Goal: Share content

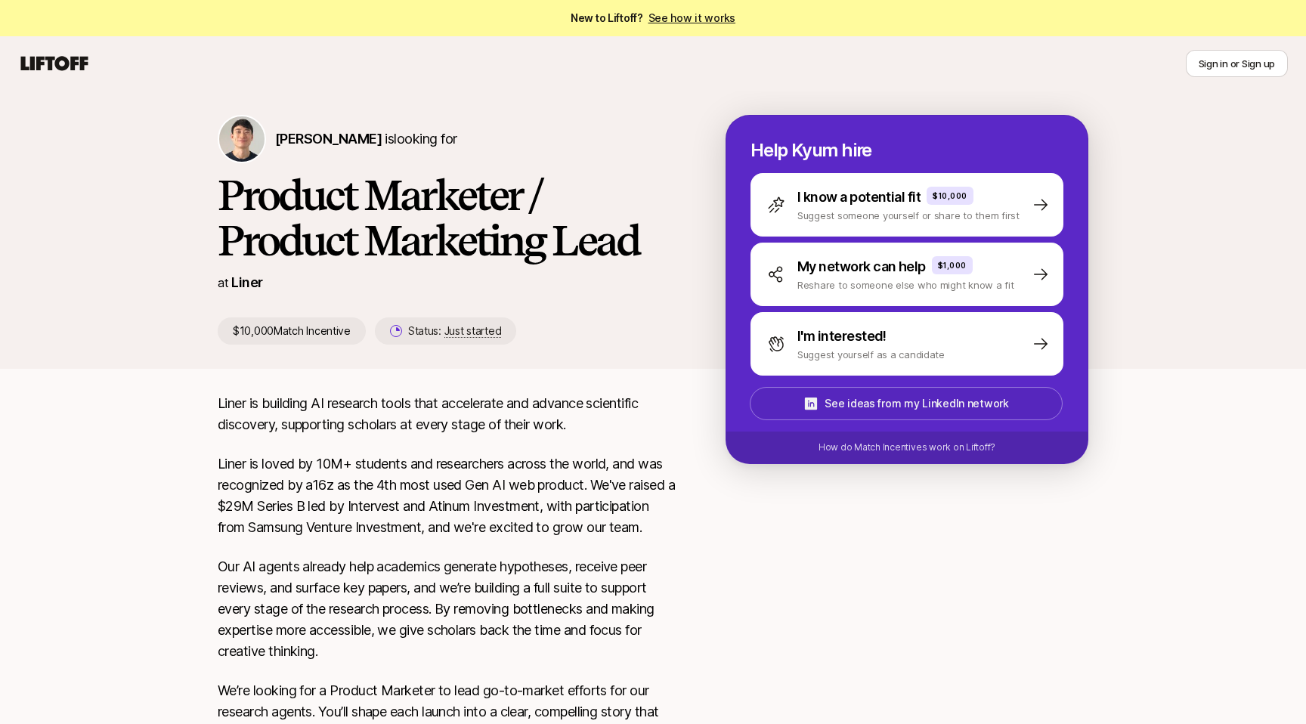
click at [1003, 400] on p "See ideas from my LinkedIn network" at bounding box center [916, 403] width 184 height 18
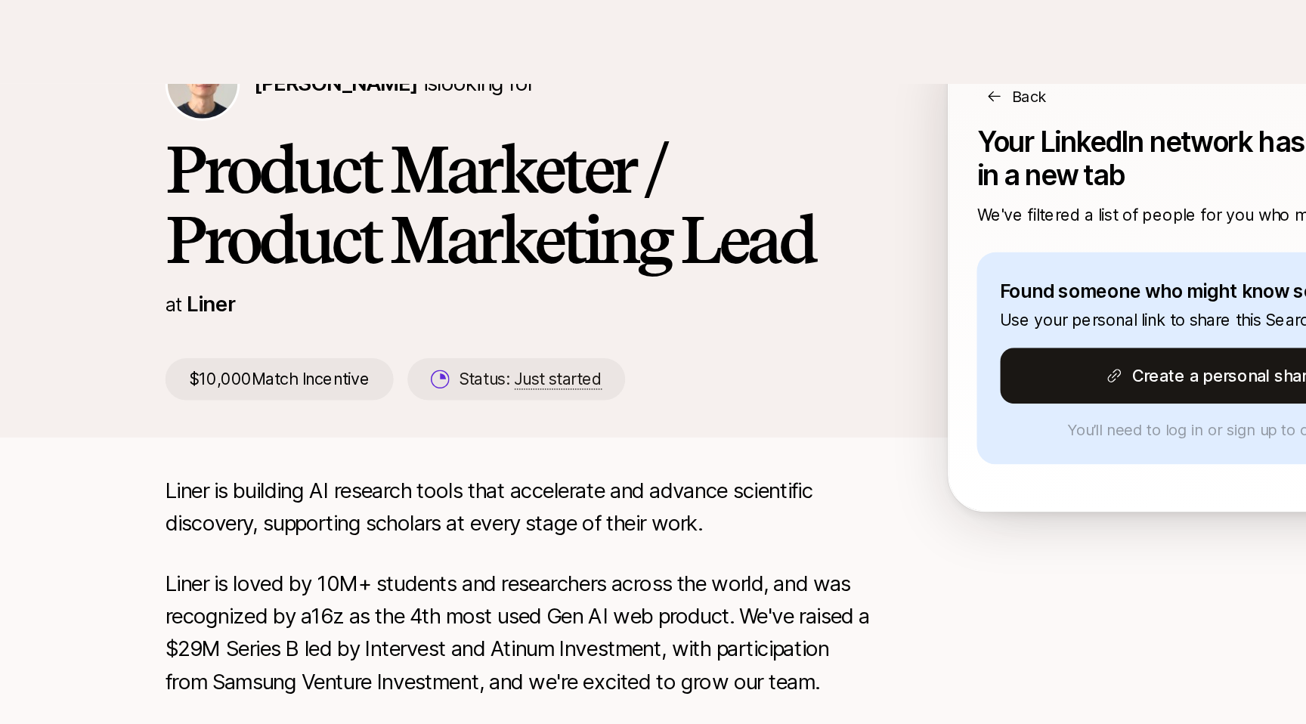
scroll to position [44, 0]
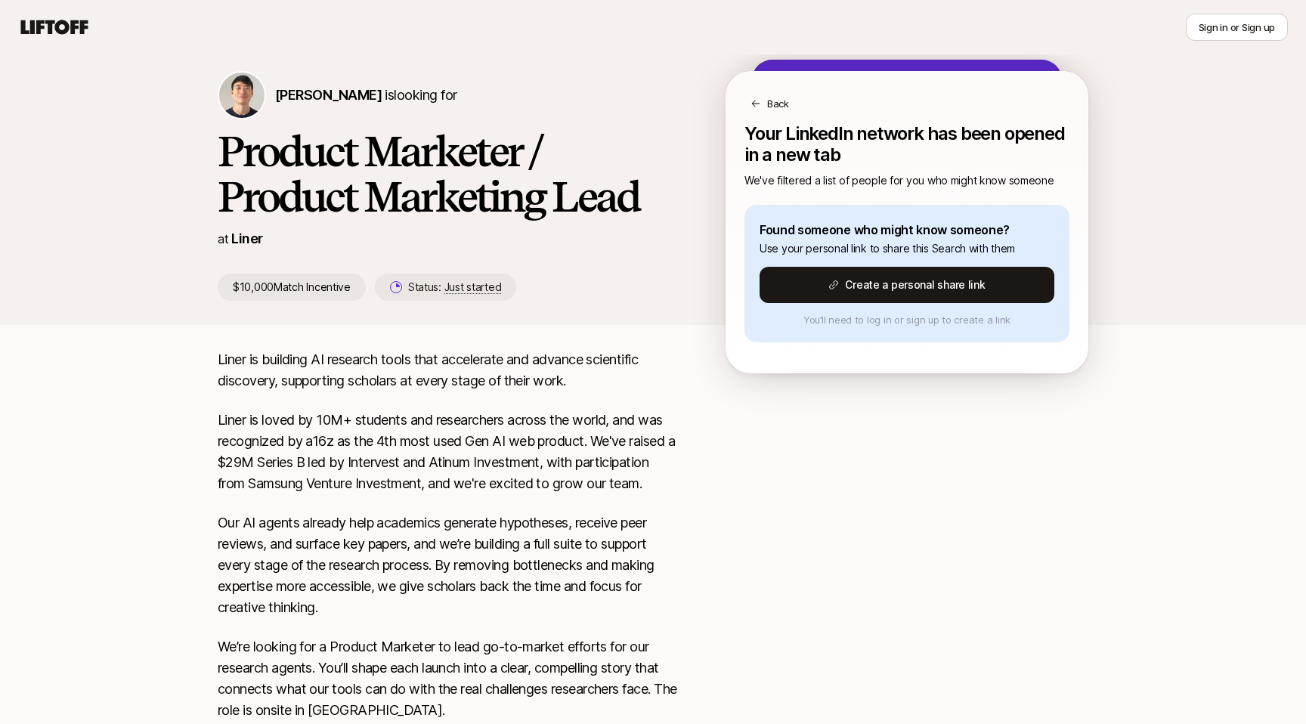
click at [67, 20] on icon at bounding box center [54, 27] width 73 height 21
click at [54, 14] on div "Sign in or Sign up" at bounding box center [652, 27] width 1269 height 27
click at [72, 28] on icon at bounding box center [54, 27] width 67 height 14
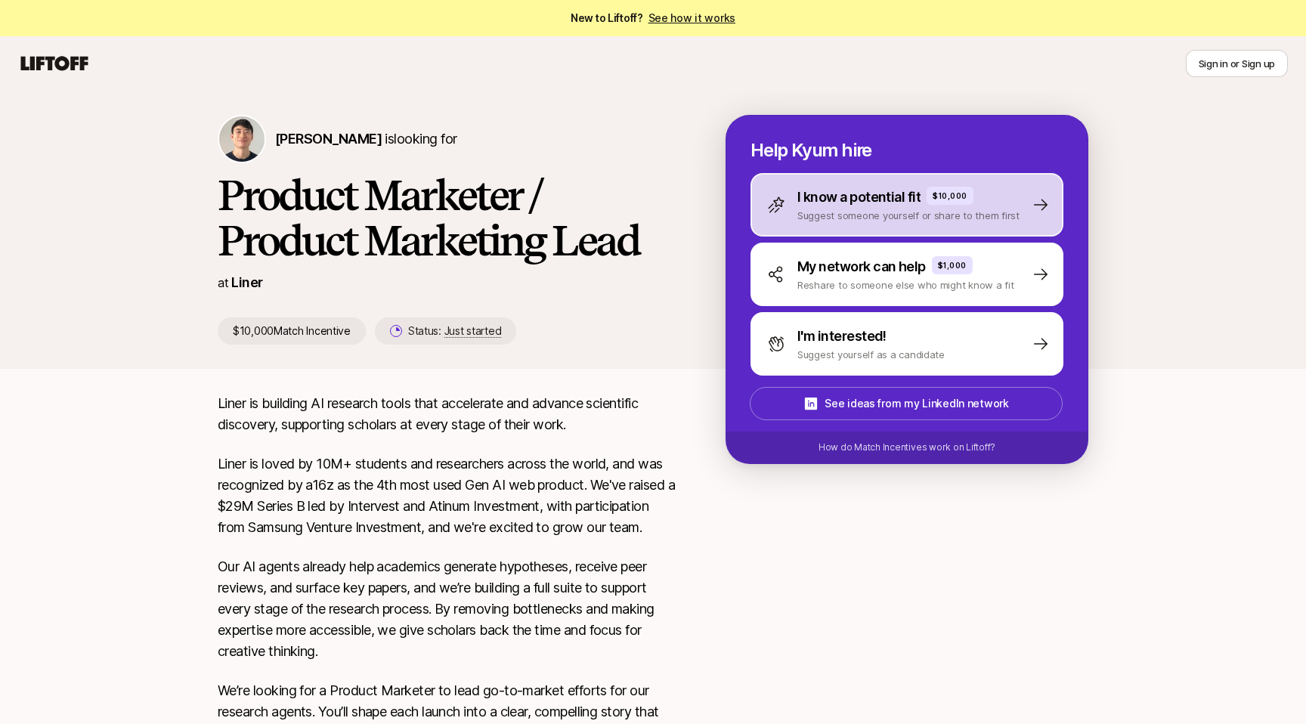
click at [845, 219] on p "Suggest someone yourself or share to them first" at bounding box center [908, 215] width 222 height 15
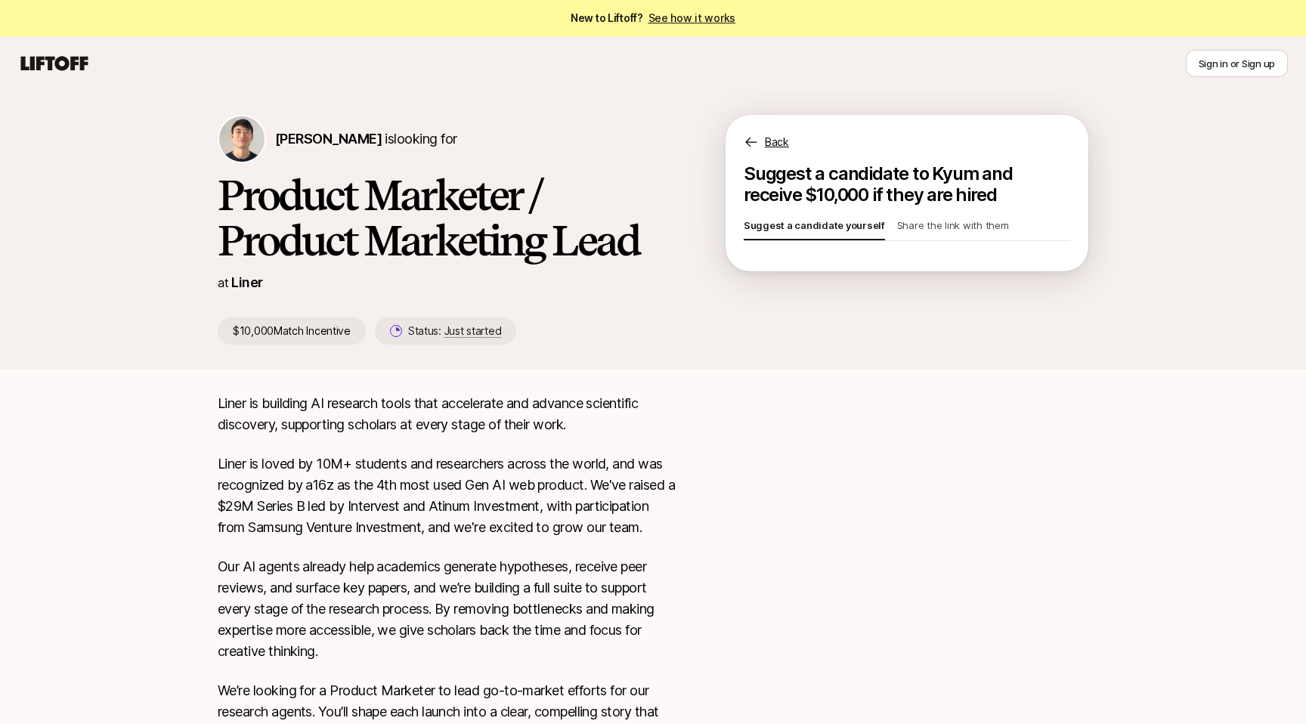
click at [922, 233] on p "Share the link with them" at bounding box center [953, 228] width 112 height 21
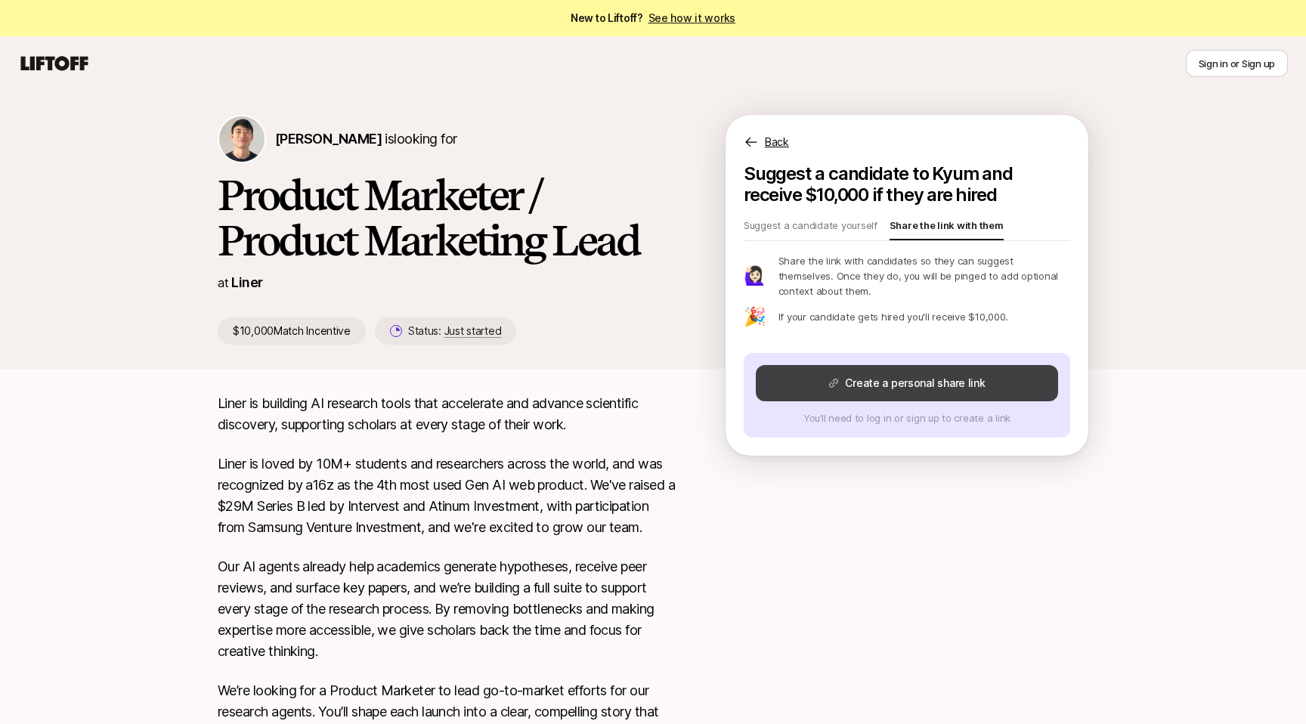
click at [864, 376] on button "Create a personal share link" at bounding box center [907, 383] width 302 height 36
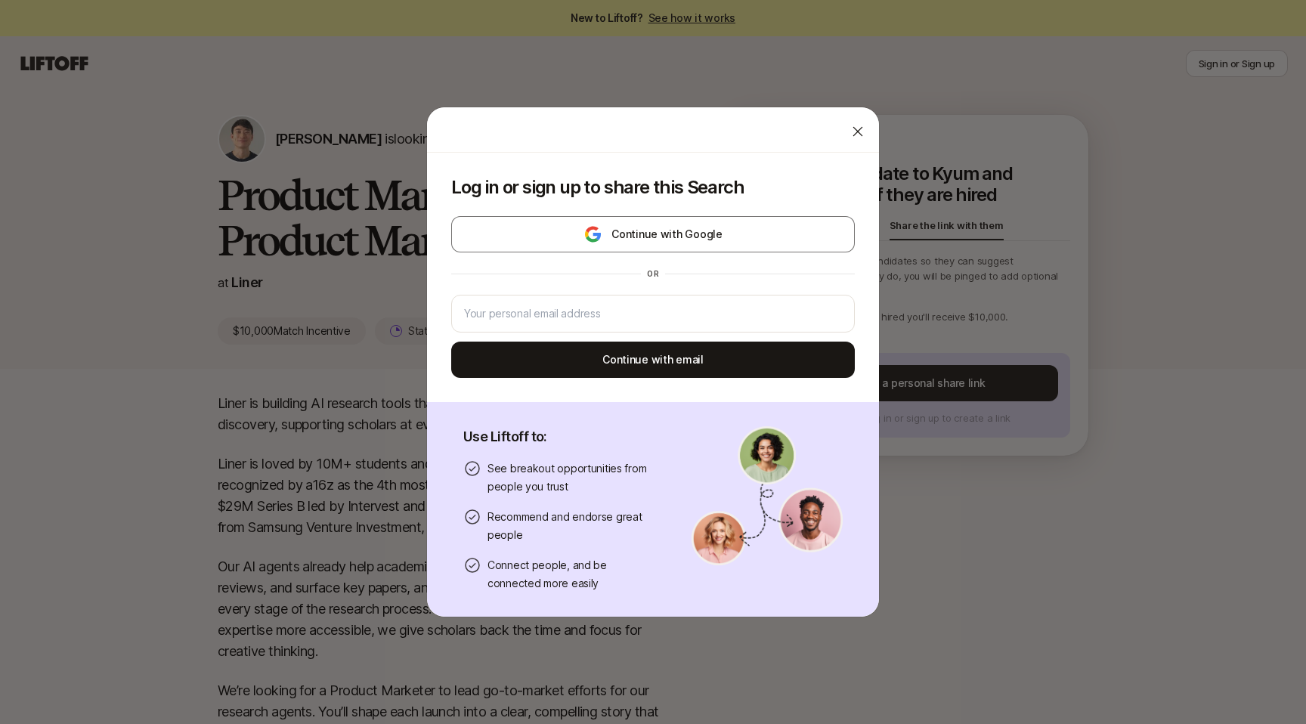
click at [861, 131] on icon at bounding box center [857, 131] width 15 height 15
